Goal: Find specific page/section: Find specific page/section

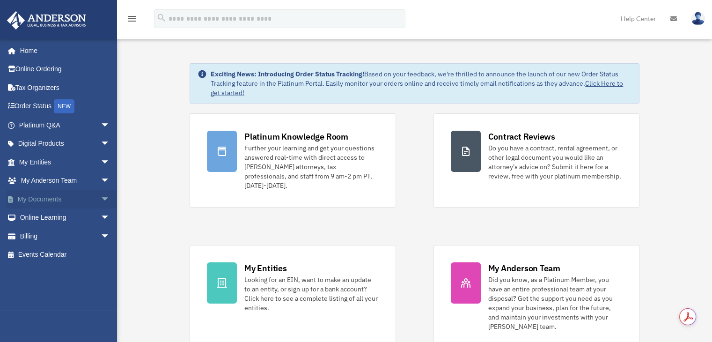
click at [104, 199] on span "arrow_drop_down" at bounding box center [110, 199] width 19 height 19
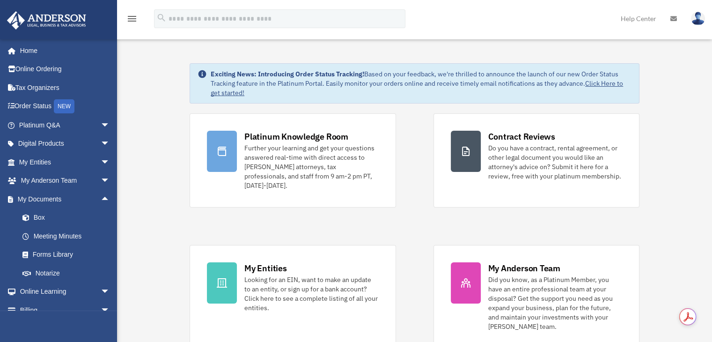
click at [133, 21] on icon "menu" at bounding box center [131, 18] width 11 height 11
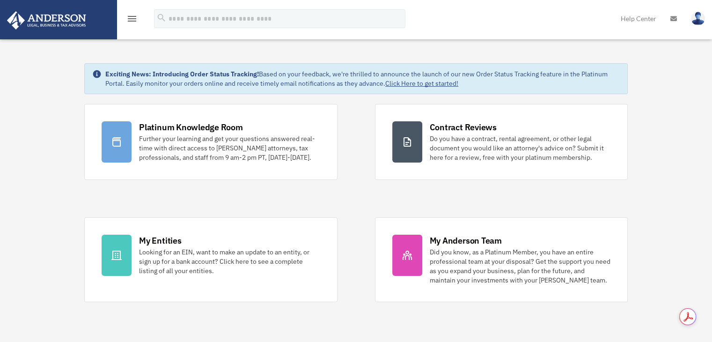
click at [133, 21] on icon "menu" at bounding box center [131, 18] width 11 height 11
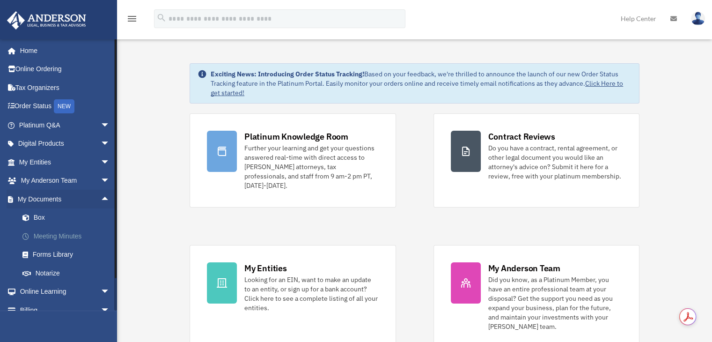
click at [70, 236] on link "Meeting Minutes" at bounding box center [68, 236] width 111 height 19
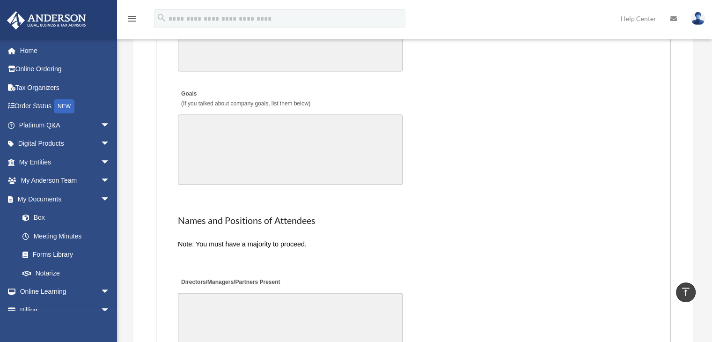
scroll to position [1674, 0]
